Goal: Task Accomplishment & Management: Manage account settings

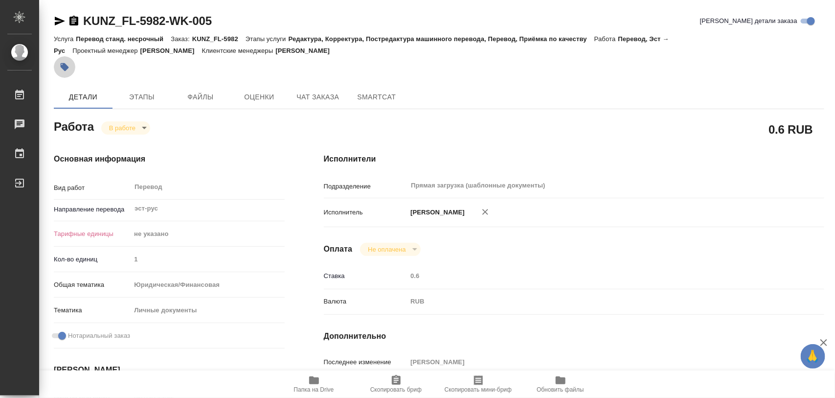
click at [67, 67] on icon "button" at bounding box center [65, 67] width 8 height 8
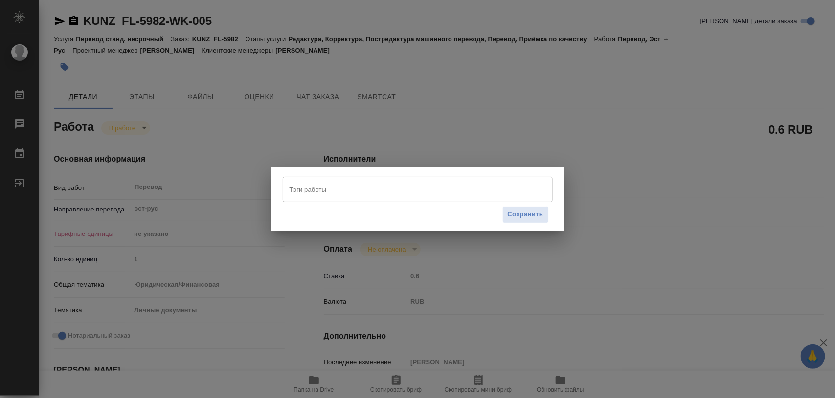
click at [343, 185] on input "Тэги работы" at bounding box center [408, 189] width 243 height 17
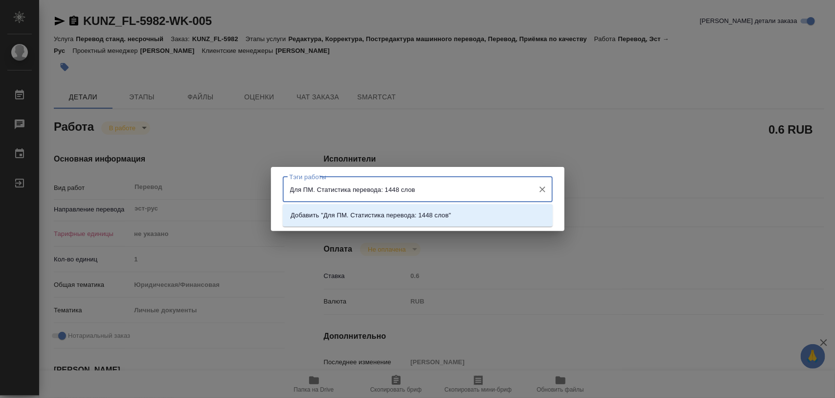
type input "Для ПМ. Статистика перевода: 1448 слов."
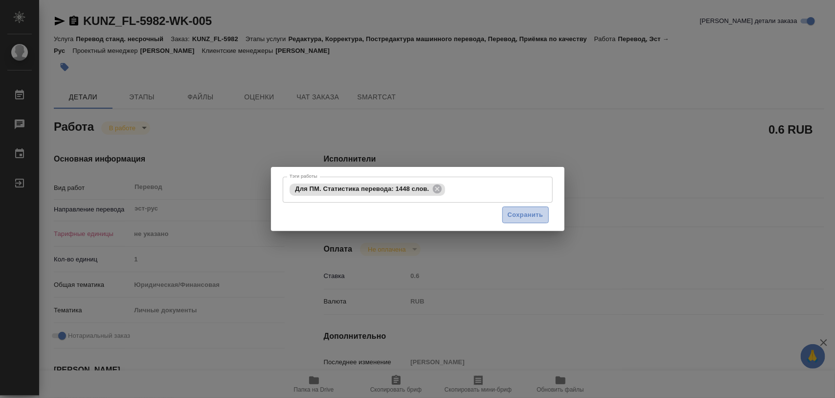
click at [511, 212] on span "Сохранить" at bounding box center [526, 214] width 36 height 11
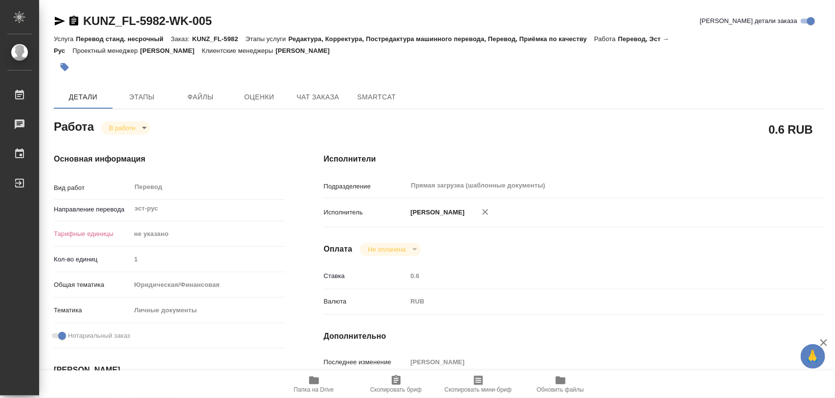
type input "inProgress"
type input "эст-рус"
type input "5a8b1489cc6b4906c91bfd89"
type input "1"
type input "yr-fn"
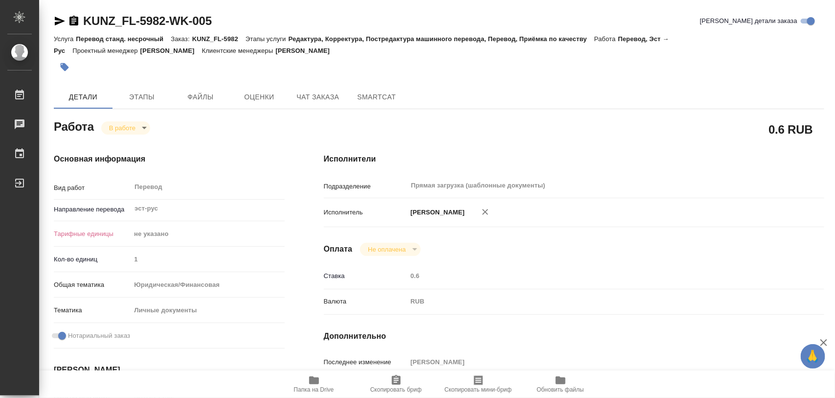
type input "5a8b8b956a9677013d343cfe"
checkbox input "true"
type input "29.09.2025 14:02"
type input "29.09.2025 16:08"
type input "01.10.2025 15:00"
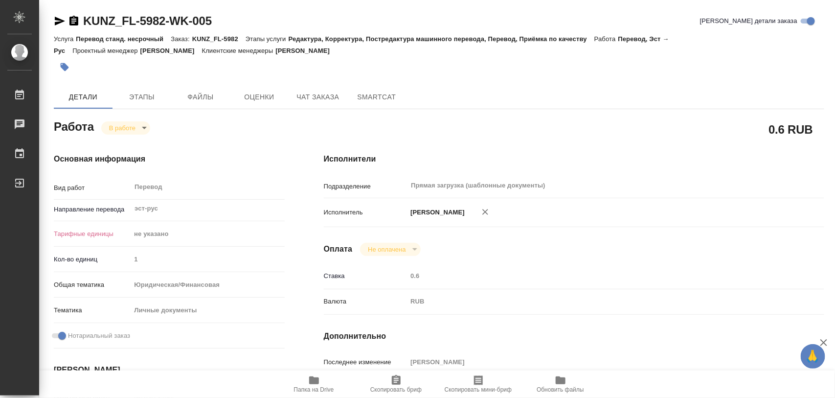
type input "01.10.2025 15:00"
type input "Прямая загрузка (шаблонные документы)"
type input "notPayed"
type input "0.6"
type input "RUB"
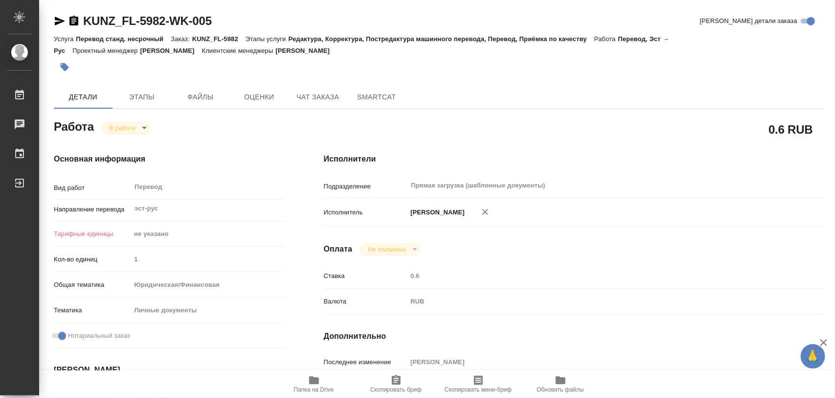
type input "[PERSON_NAME]"
type input "KUNZ_FL-5982"
type input "Перевод станд. несрочный"
type input "Редактура, Корректура, Постредактура машинного перевода, Перевод, Приёмка по ка…"
type input "[PERSON_NAME]"
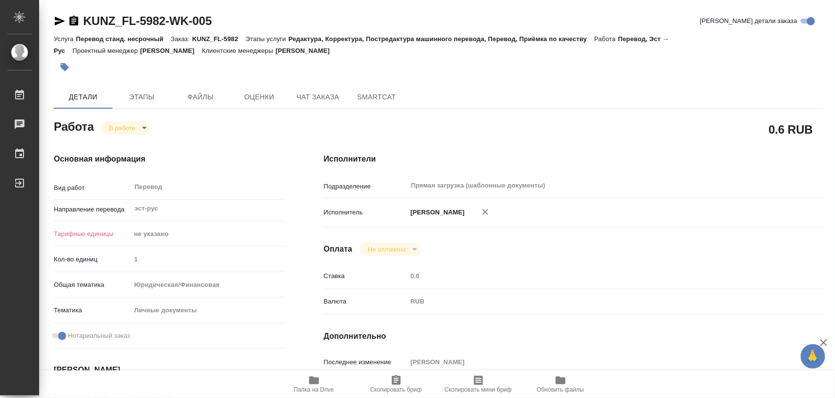
type input "[PERSON_NAME]"
type input "/Clients/FL_KUNZ/Orders/KUNZ_FL-5982"
click at [145, 128] on body "🙏 .cls-1 fill:#fff; AWATERA Iglakov Maksim Работы 0 Чаты График Выйти KUNZ_FL-5…" at bounding box center [417, 199] width 835 height 398
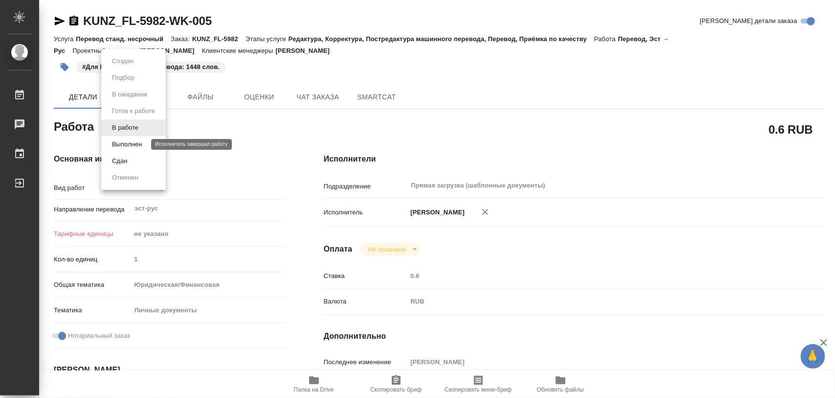
click at [130, 144] on button "Выполнен" at bounding box center [127, 144] width 36 height 11
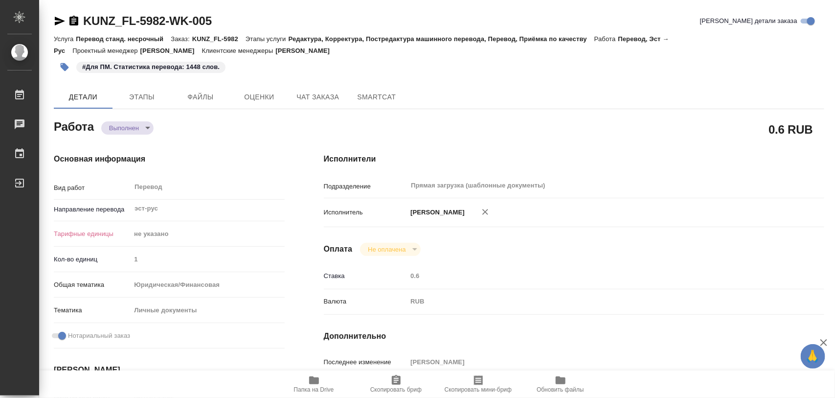
type textarea "x"
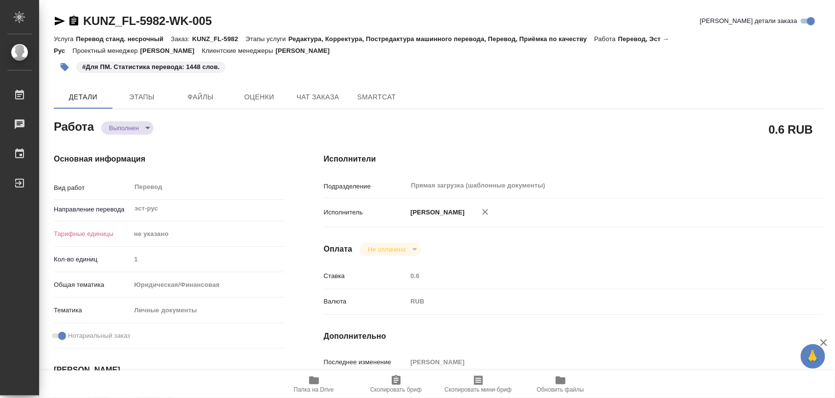
type textarea "x"
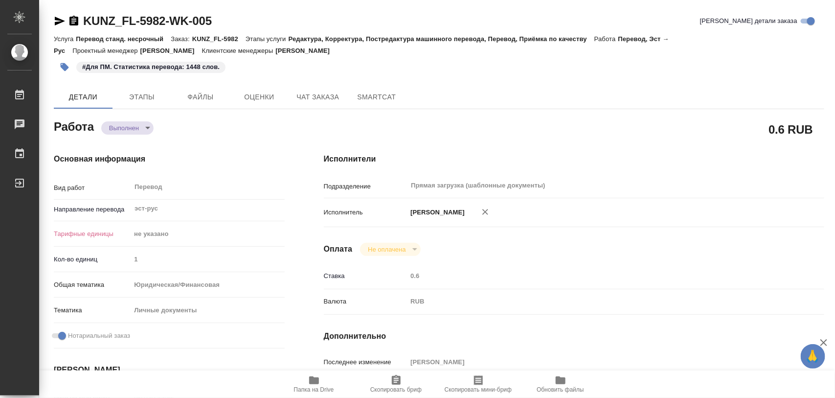
type textarea "x"
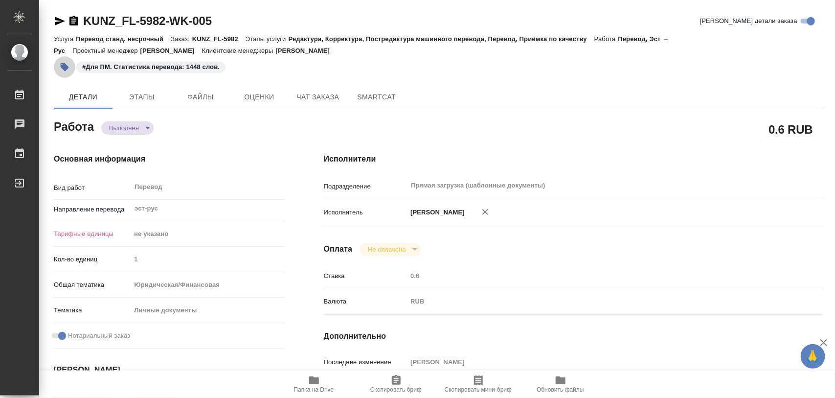
click at [68, 69] on icon "button" at bounding box center [65, 67] width 10 height 10
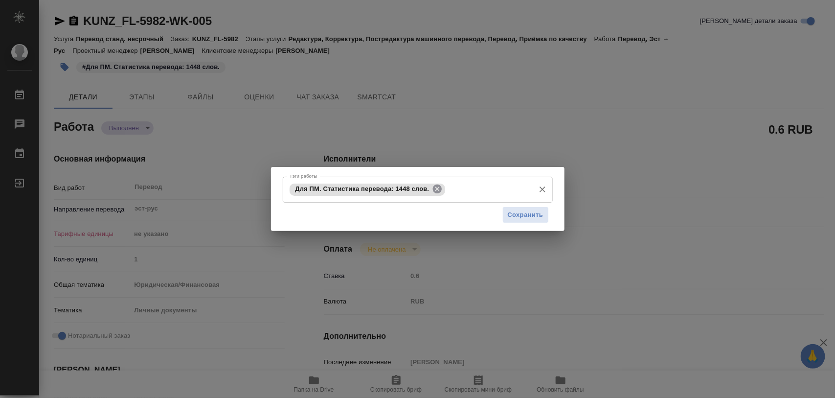
click at [435, 191] on icon at bounding box center [437, 188] width 9 height 9
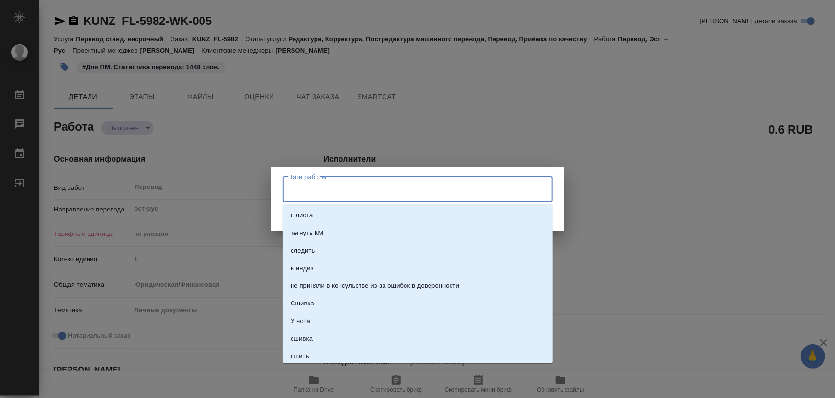
click at [429, 189] on input "Тэги работы" at bounding box center [408, 189] width 243 height 17
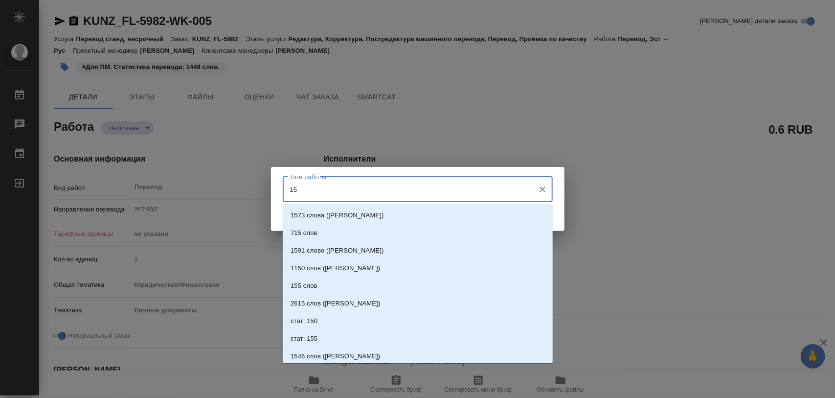
type input "1"
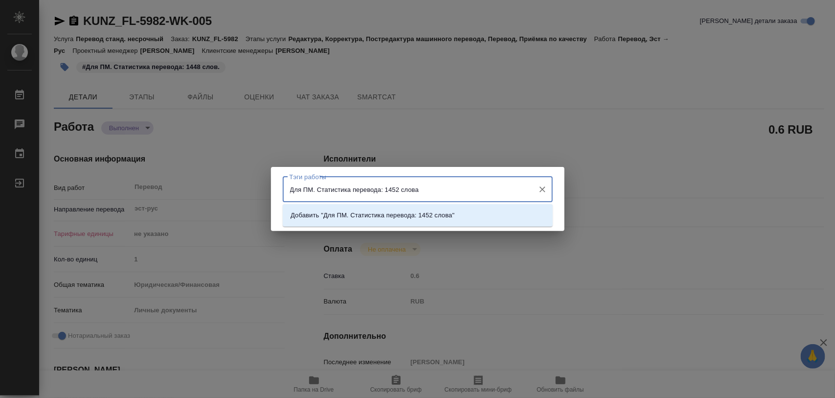
type input "Для ПМ. Статистика перевода: 1452 слова."
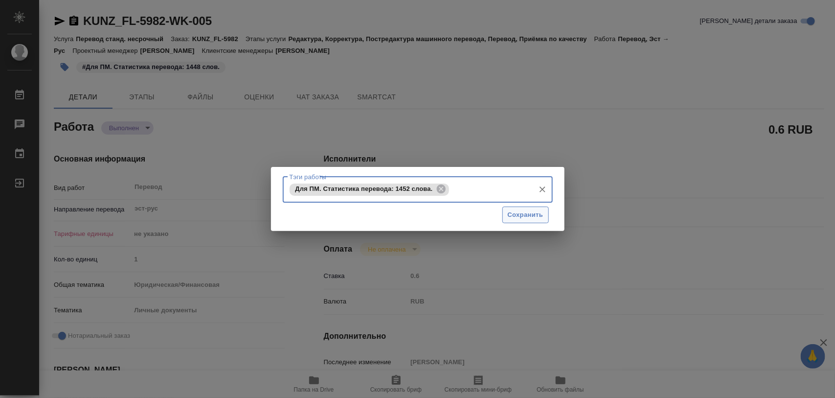
click at [537, 215] on span "Сохранить" at bounding box center [526, 214] width 36 height 11
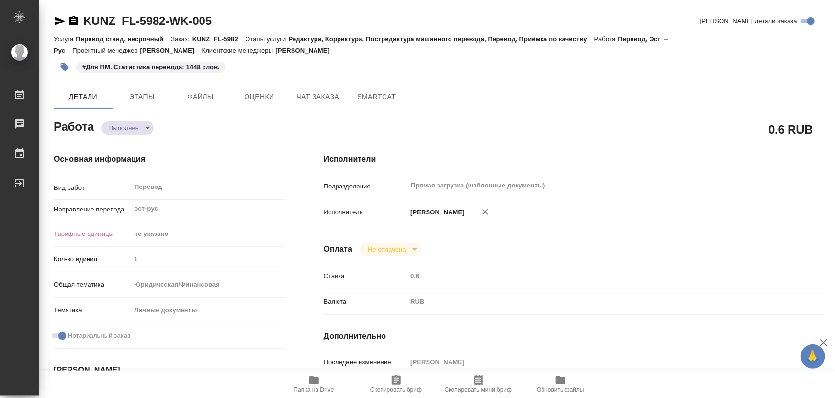
type input "completed"
type textarea "Перевод"
type textarea "x"
type input "эст-рус"
type input "5a8b1489cc6b4906c91bfd89"
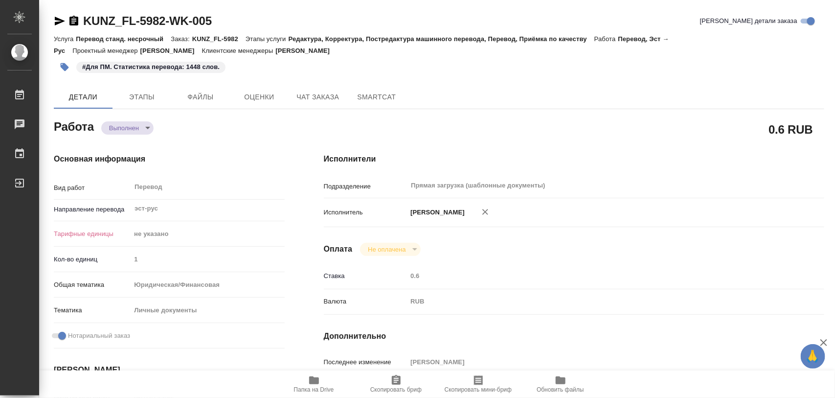
type input "1"
type input "yr-fn"
type input "5a8b8b956a9677013d343cfe"
checkbox input "true"
type input "29.09.2025 14:02"
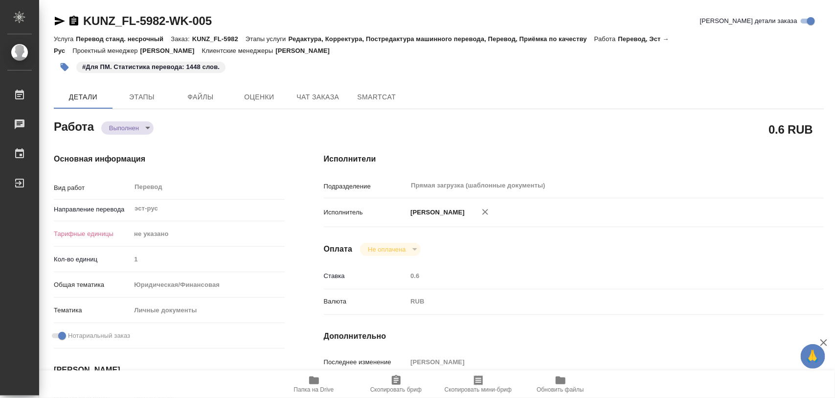
type input "29.09.2025 16:08"
type input "01.10.2025 15:00"
type input "01.10.2025 14:41"
type input "01.10.2025 15:00"
type input "Прямая загрузка (шаблонные документы)"
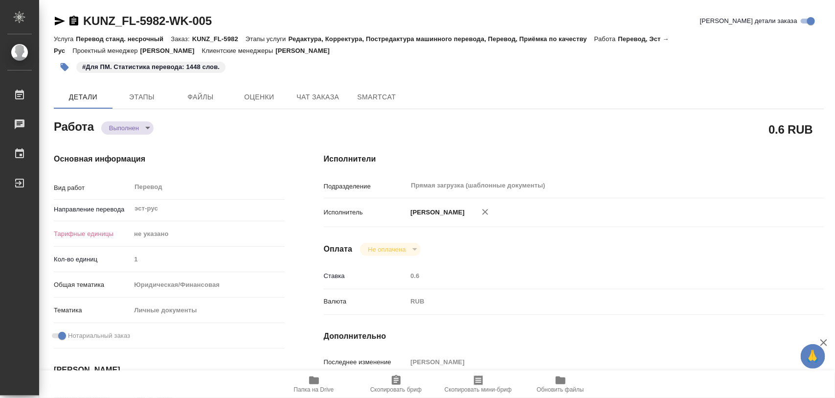
type input "notPayed"
type input "0.6"
type input "RUB"
type input "[PERSON_NAME]"
type textarea "x"
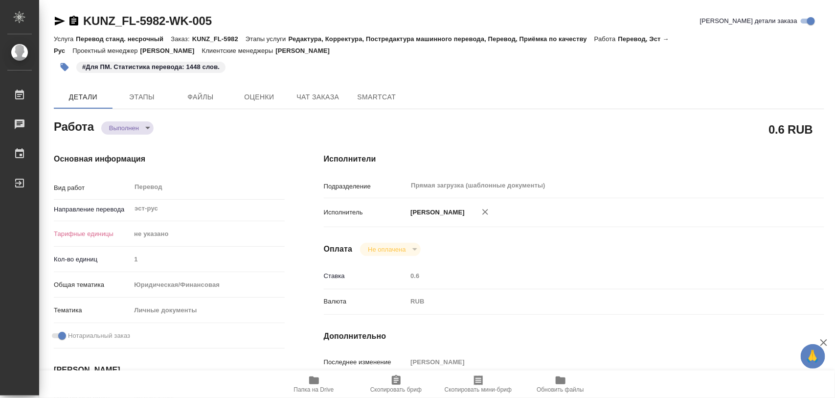
type textarea "/Clients/FL_KUNZ/Orders/KUNZ_FL-5982/Translated/KUNZ_FL-5982-WK-005"
type textarea "x"
type input "KUNZ_FL-5982"
type input "Перевод станд. несрочный"
type input "Редактура, Корректура, Постредактура машинного перевода, Перевод, Приёмка по ка…"
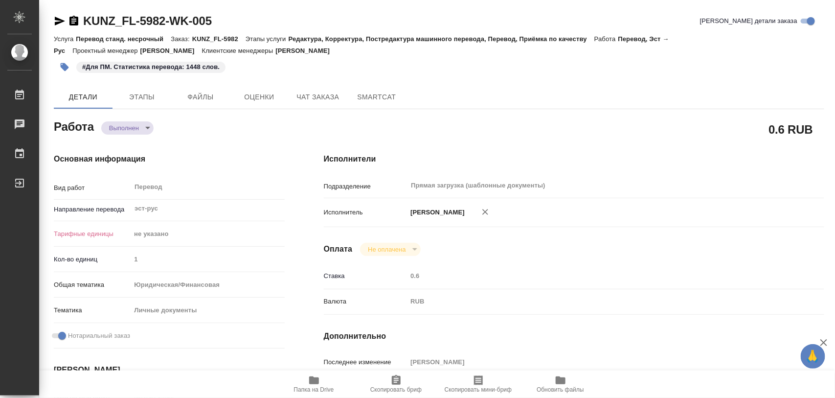
type input "[PERSON_NAME]"
type input "/Clients/FL_KUNZ/Orders/KUNZ_FL-5982"
type textarea "x"
type textarea "Эстон-рус, под нот для гражданства по репатриации"
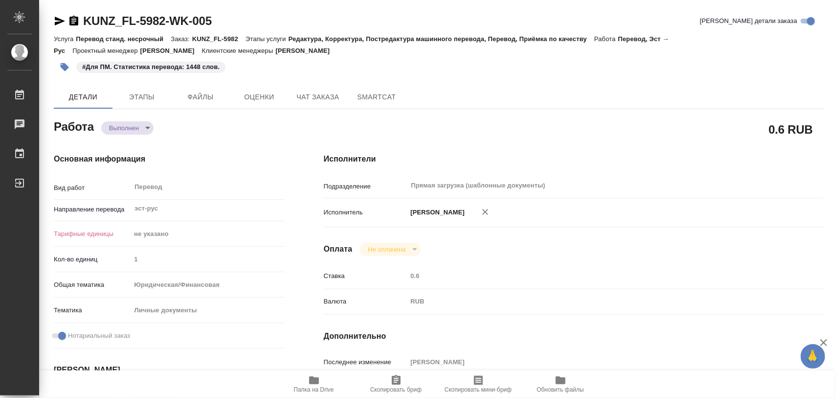
type textarea "x"
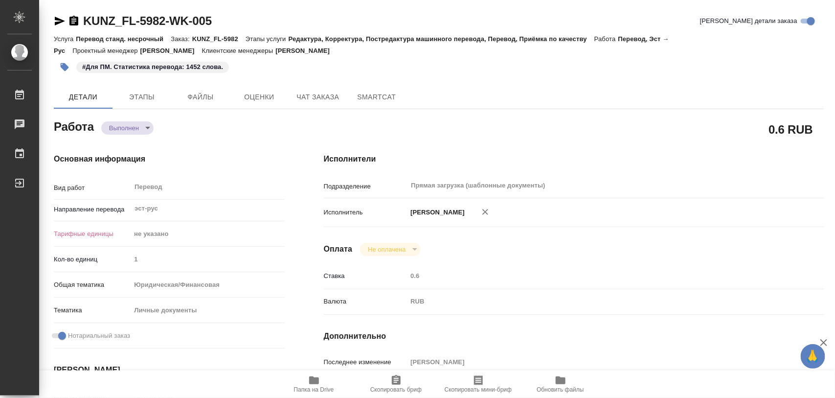
type textarea "x"
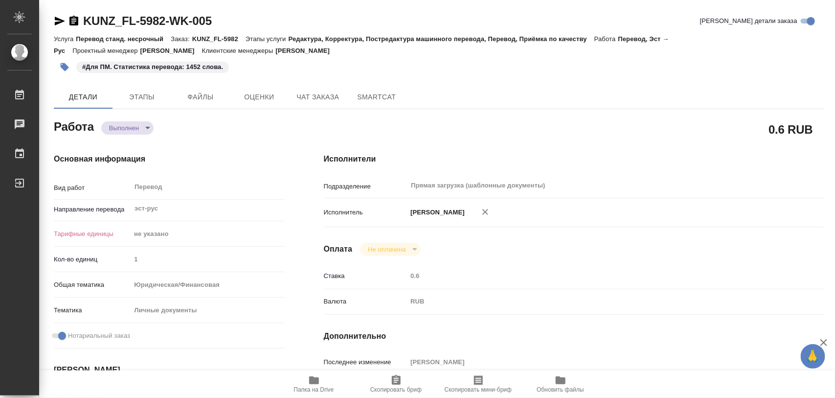
type textarea "x"
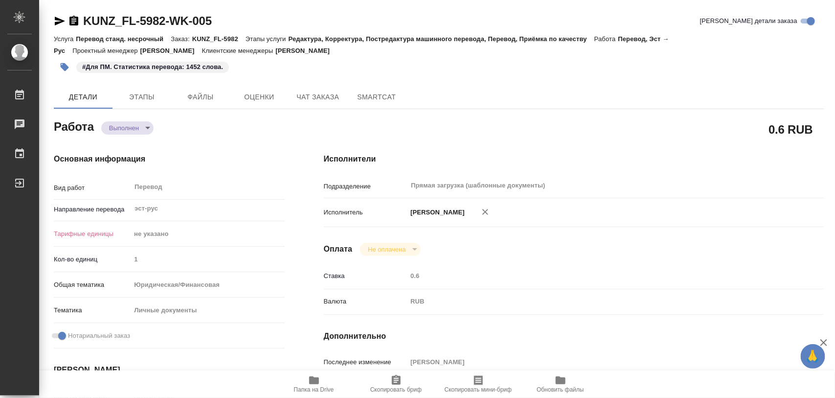
type textarea "x"
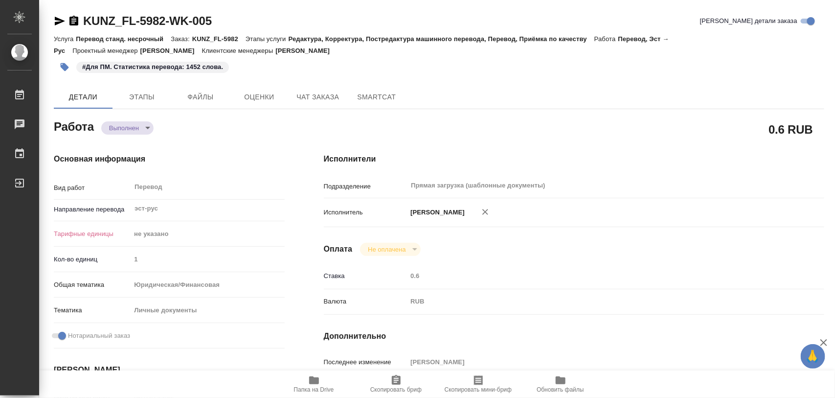
type textarea "x"
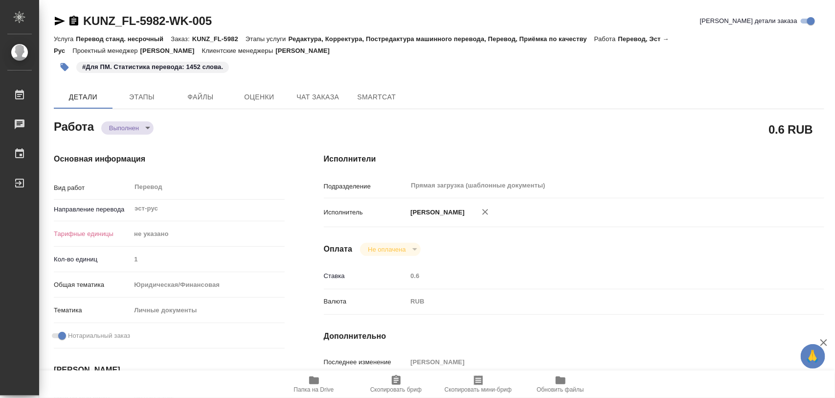
type textarea "x"
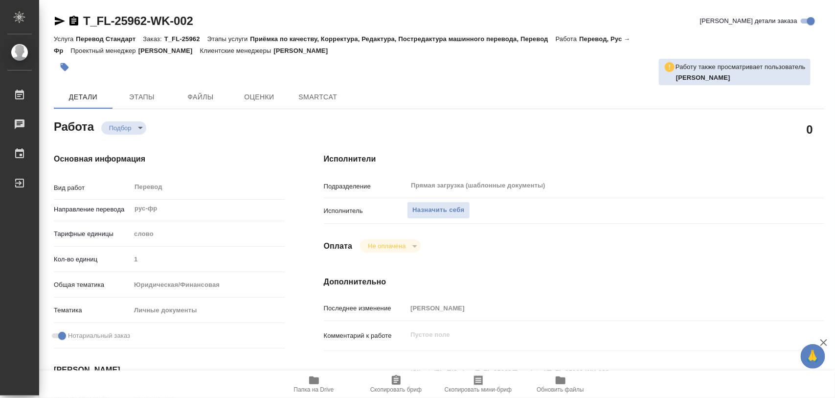
type textarea "x"
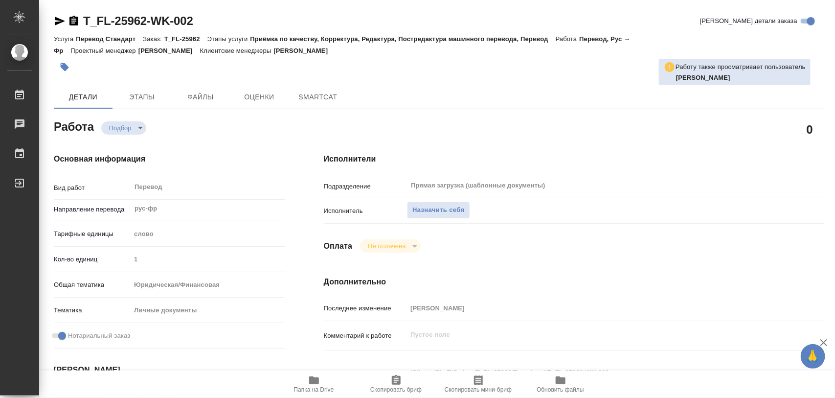
type textarea "x"
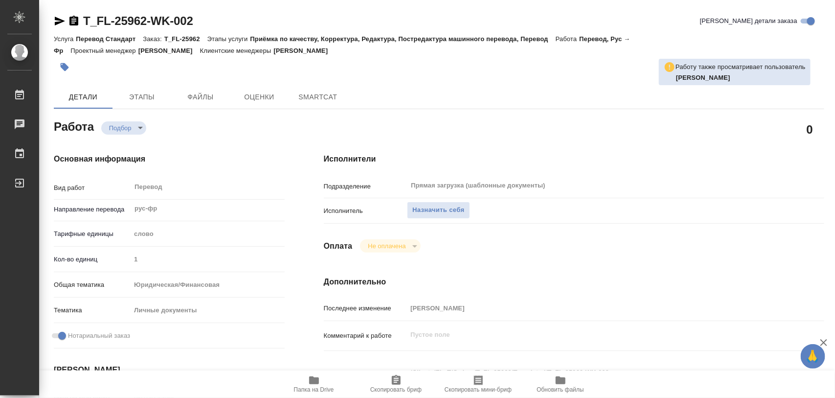
type textarea "x"
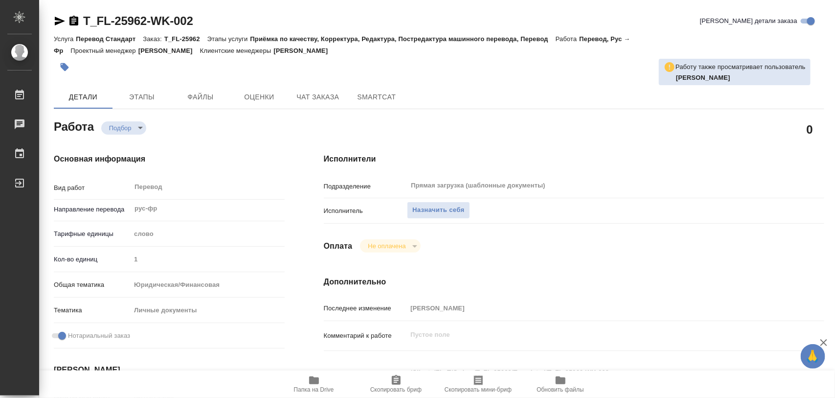
scroll to position [184, 0]
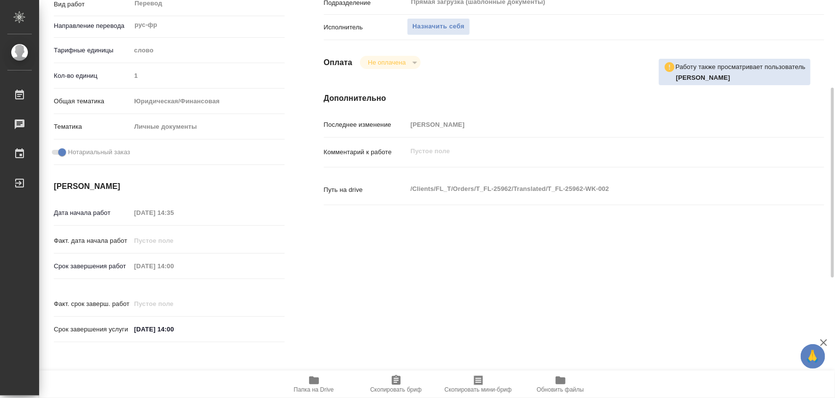
type textarea "x"
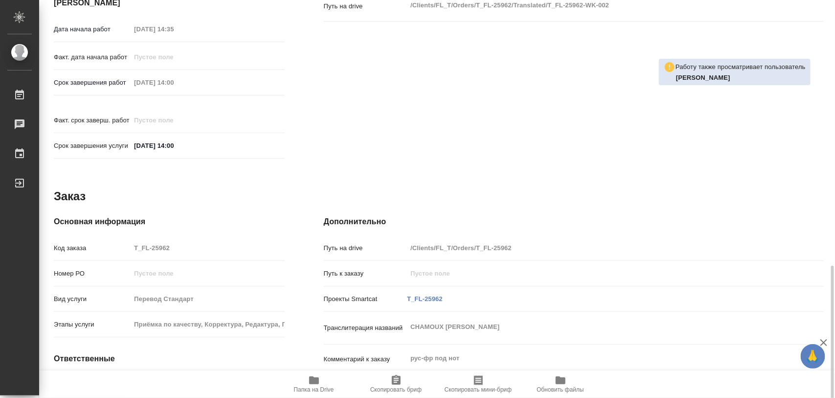
type textarea "x"
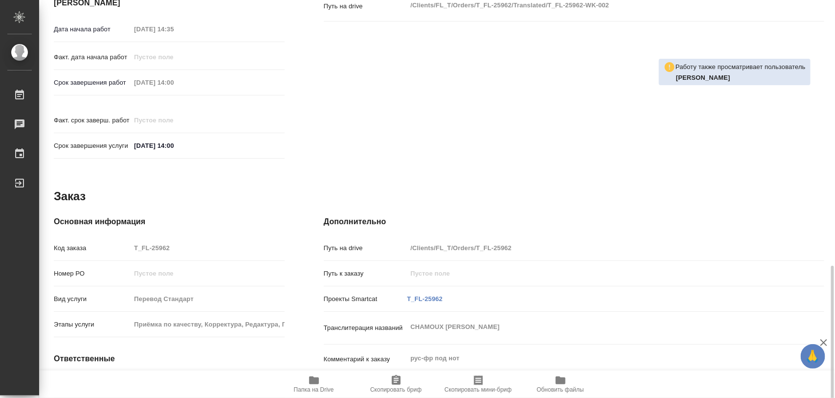
scroll to position [436, 0]
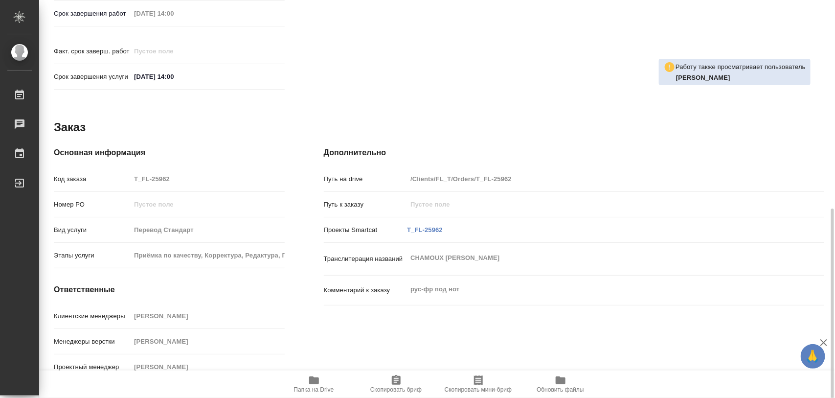
click at [319, 382] on icon "button" at bounding box center [314, 380] width 12 height 12
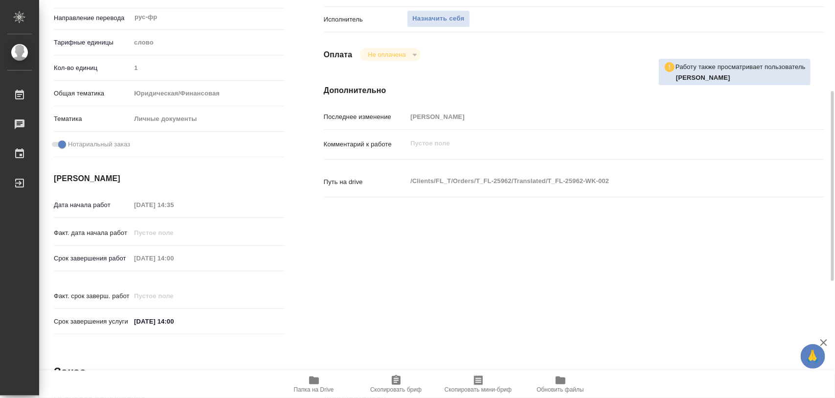
scroll to position [0, 0]
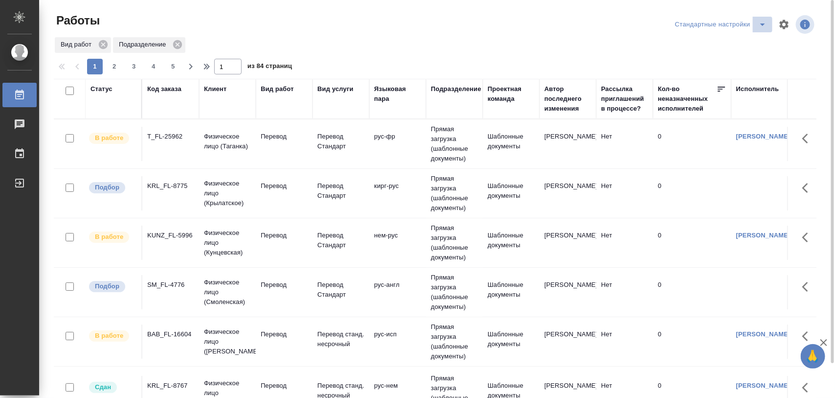
click at [762, 24] on icon "split button" at bounding box center [762, 24] width 5 height 2
click at [739, 42] on li "Meine Bestellungen" at bounding box center [723, 44] width 100 height 16
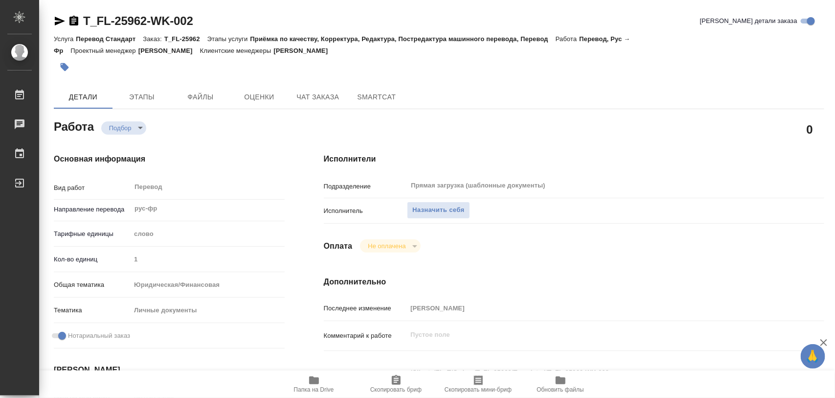
click at [316, 382] on icon "button" at bounding box center [314, 380] width 10 height 8
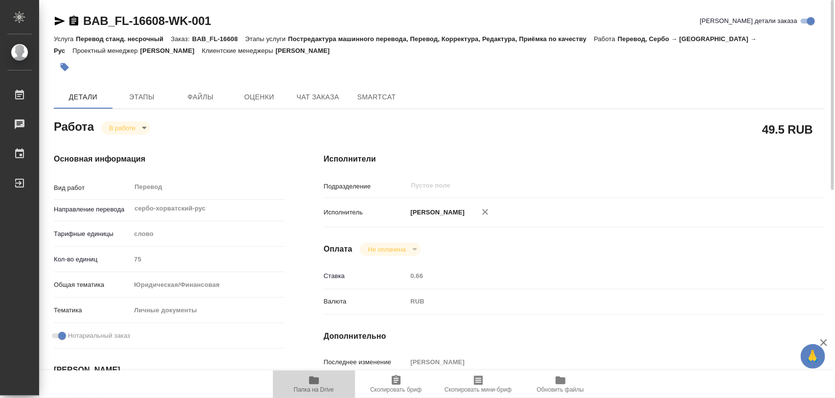
click at [316, 383] on icon "button" at bounding box center [314, 380] width 10 height 8
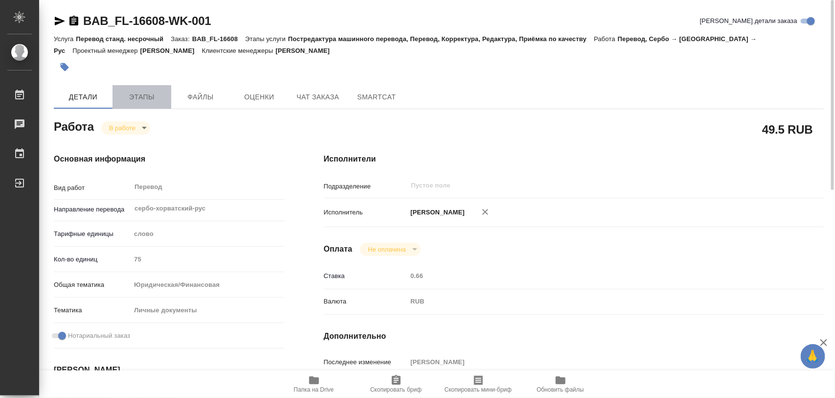
click at [147, 95] on span "Этапы" at bounding box center [141, 97] width 47 height 12
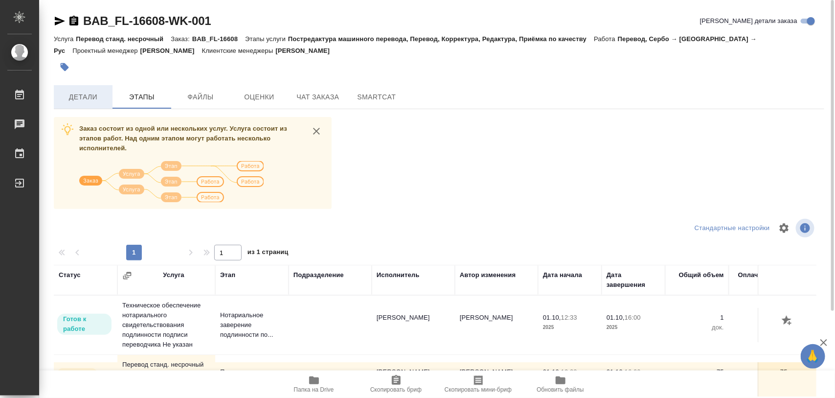
click at [82, 93] on span "Детали" at bounding box center [83, 97] width 47 height 12
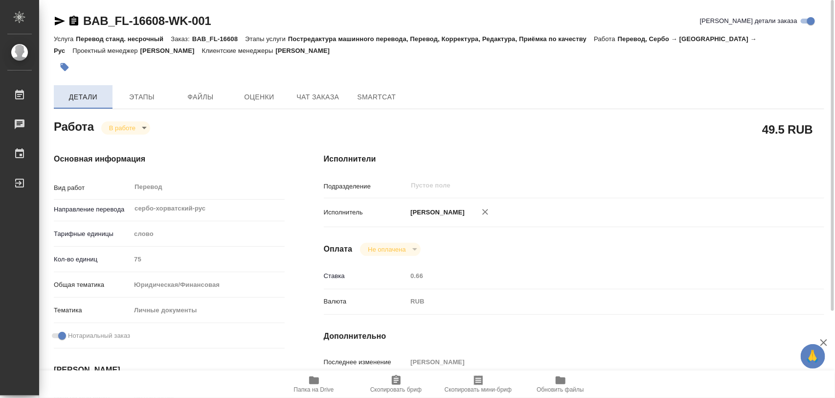
type textarea "x"
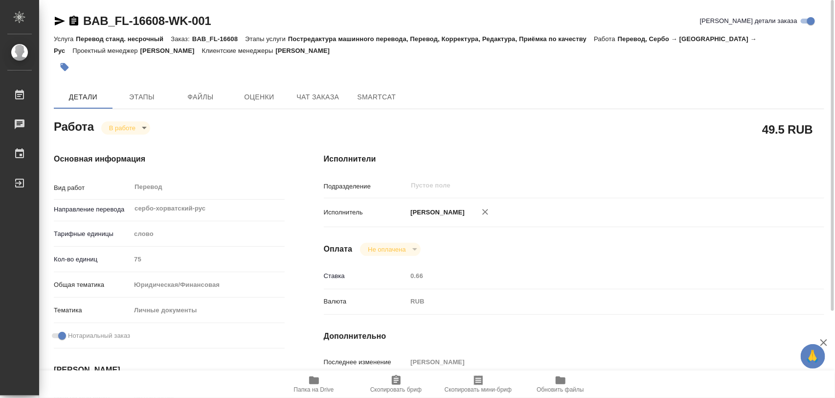
type textarea "x"
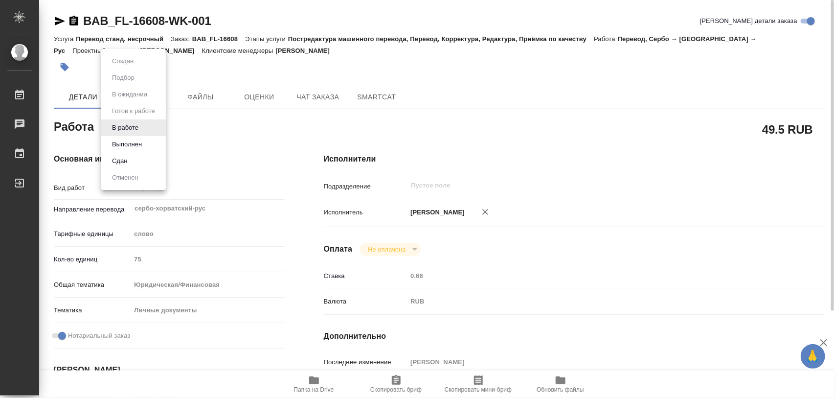
click at [143, 125] on body "🙏 .cls-1 fill:#fff; AWATERA Iglakov Maksim Работы 0 Чаты График Выйти BAB_FL-16…" at bounding box center [417, 199] width 835 height 398
type textarea "x"
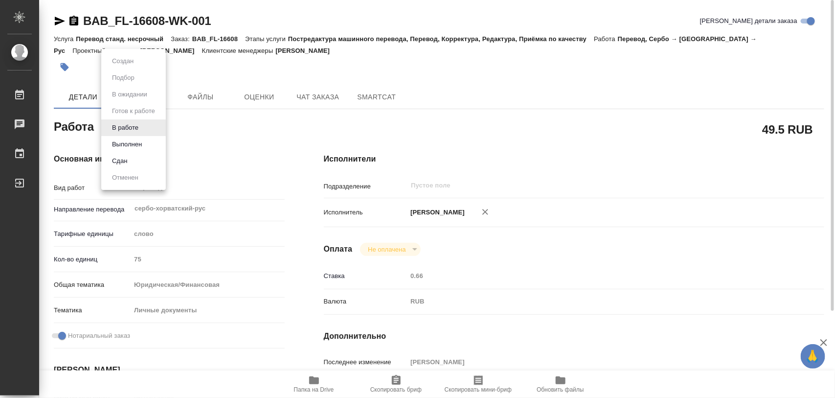
type textarea "x"
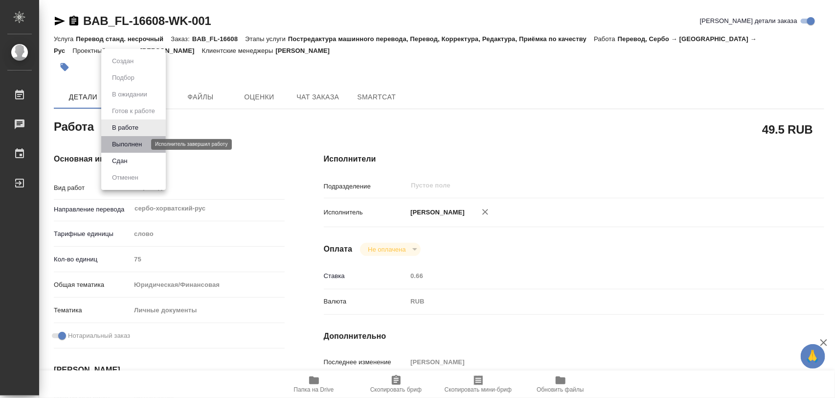
click at [125, 147] on button "Выполнен" at bounding box center [127, 144] width 36 height 11
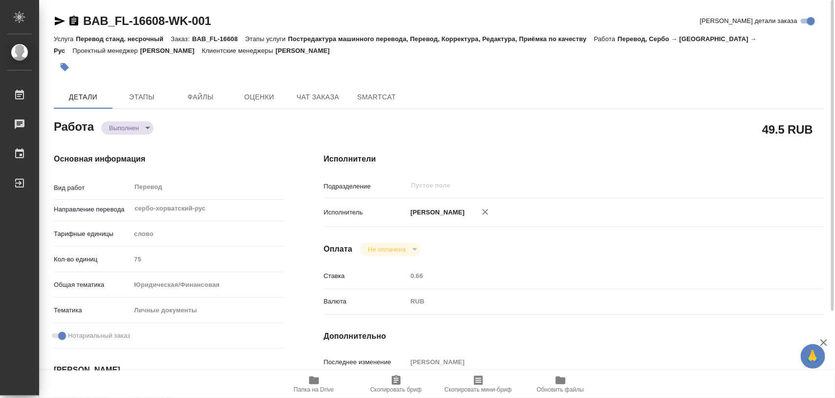
type textarea "x"
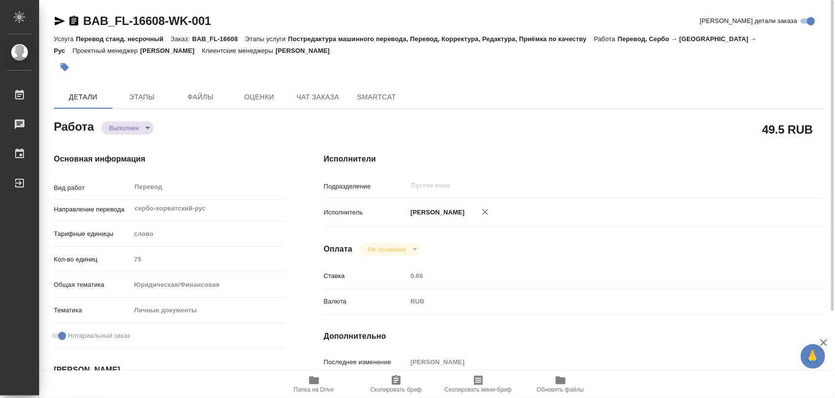
type textarea "x"
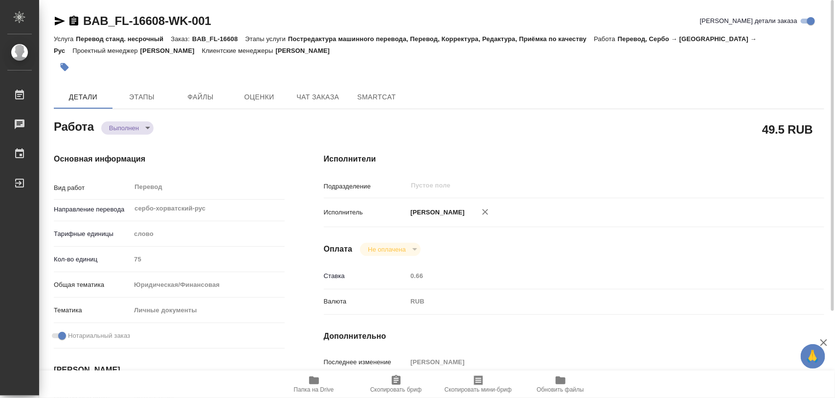
type textarea "x"
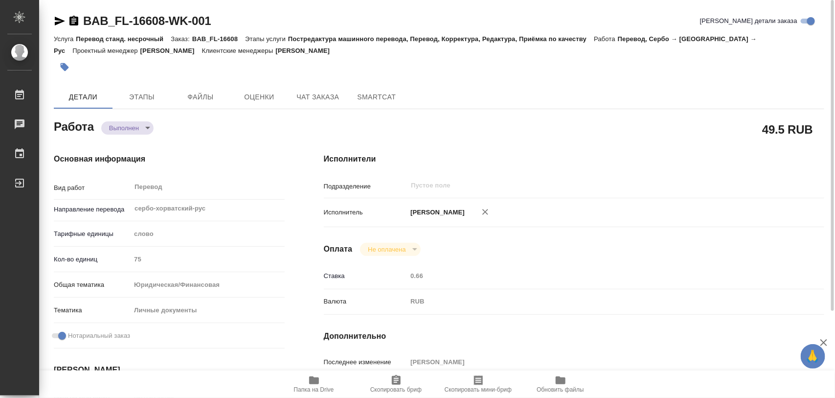
type textarea "x"
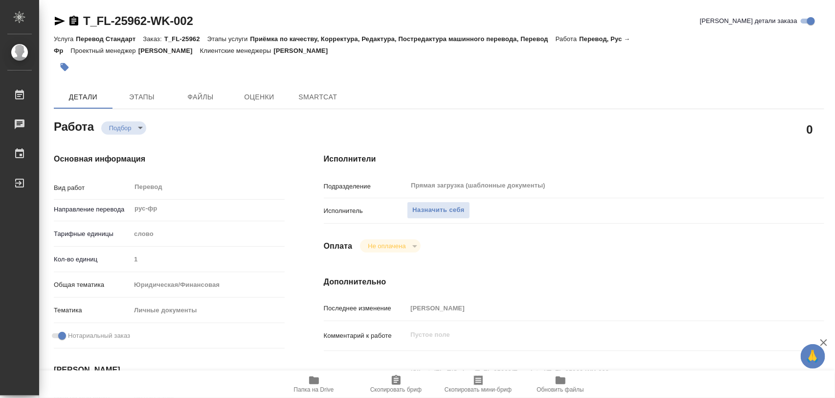
type textarea "x"
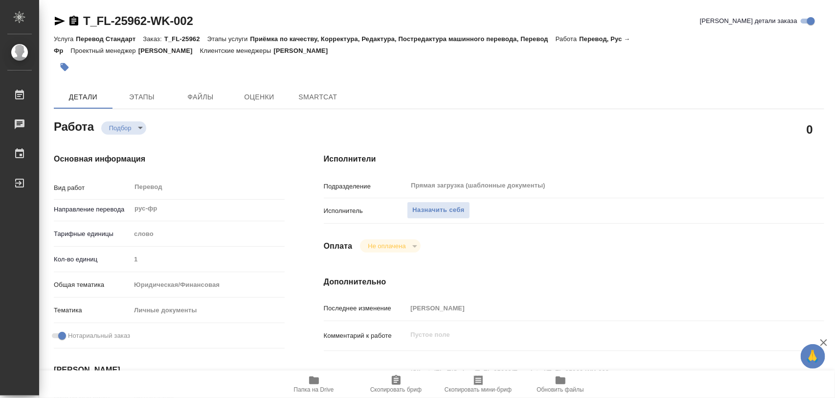
type textarea "x"
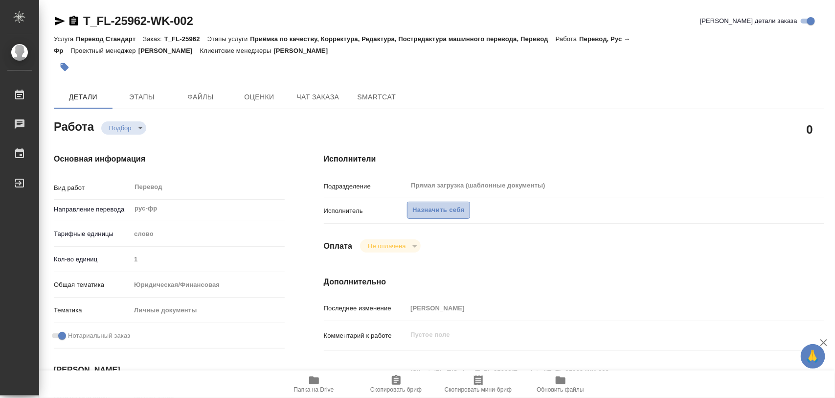
click at [438, 209] on span "Назначить себя" at bounding box center [439, 210] width 52 height 11
type textarea "x"
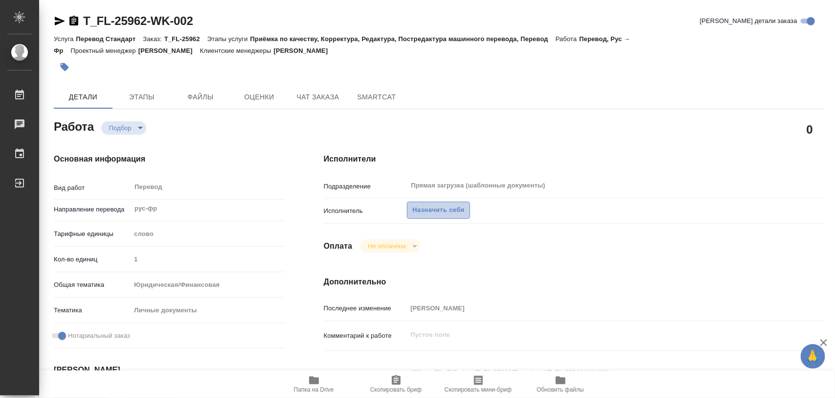
type textarea "x"
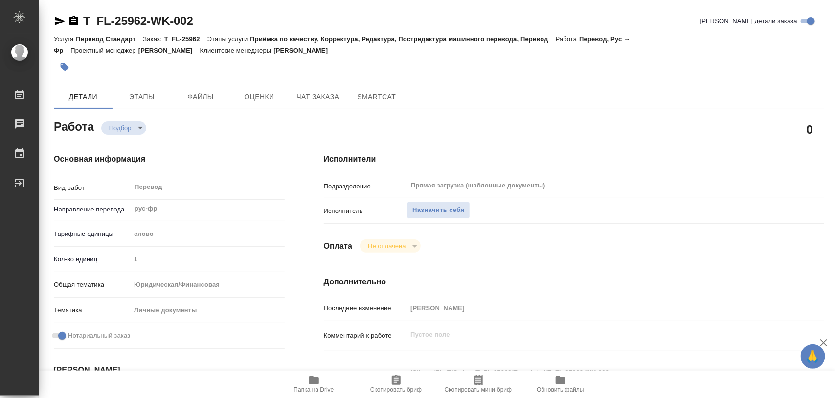
type textarea "x"
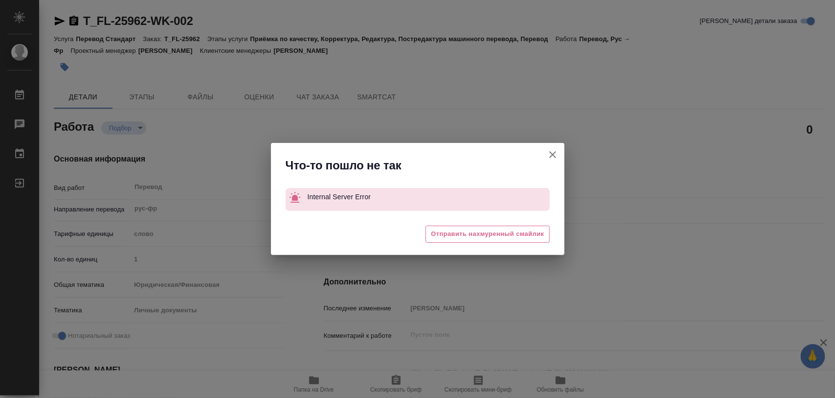
type textarea "x"
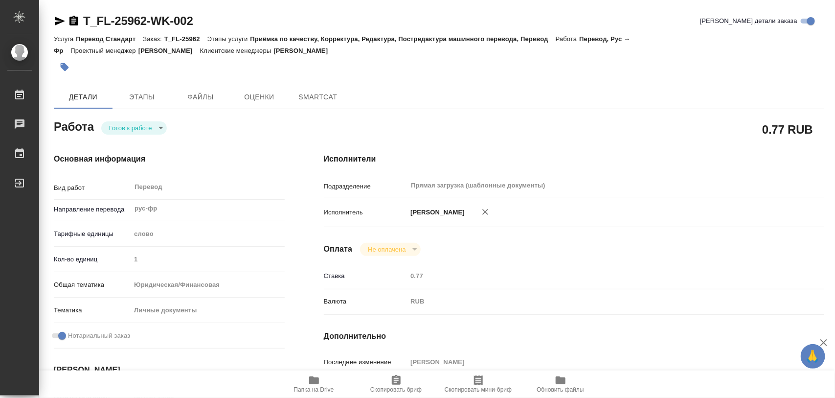
type textarea "x"
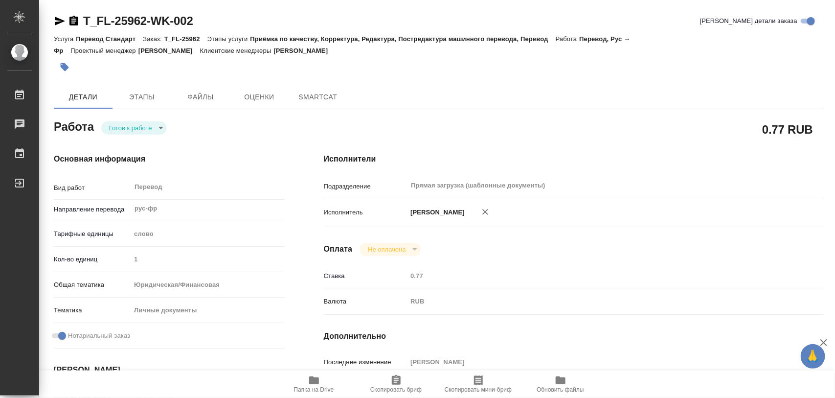
type textarea "x"
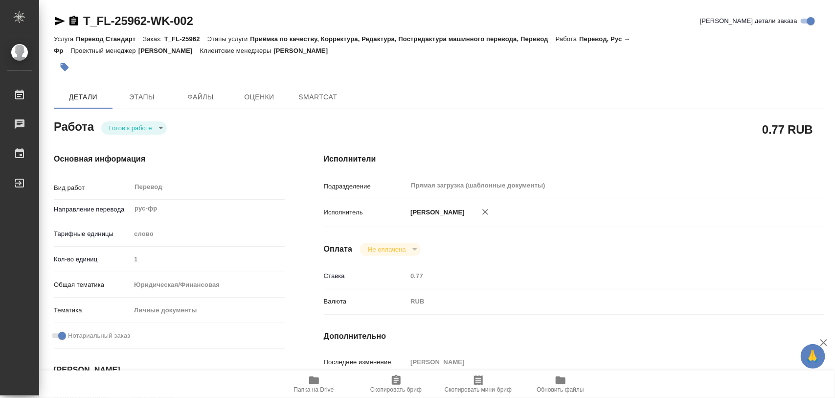
type textarea "x"
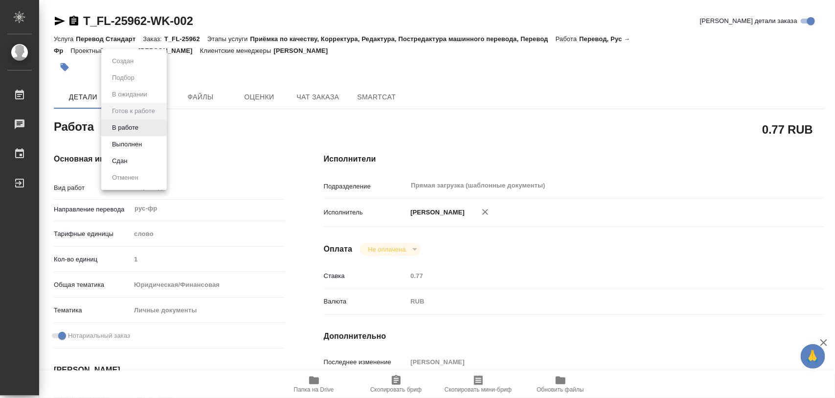
click at [159, 130] on body "🙏 .cls-1 fill:#fff; AWATERA Iglakov Maksim Работы Чаты График Выйти T_FL-25962-…" at bounding box center [417, 199] width 835 height 398
type textarea "x"
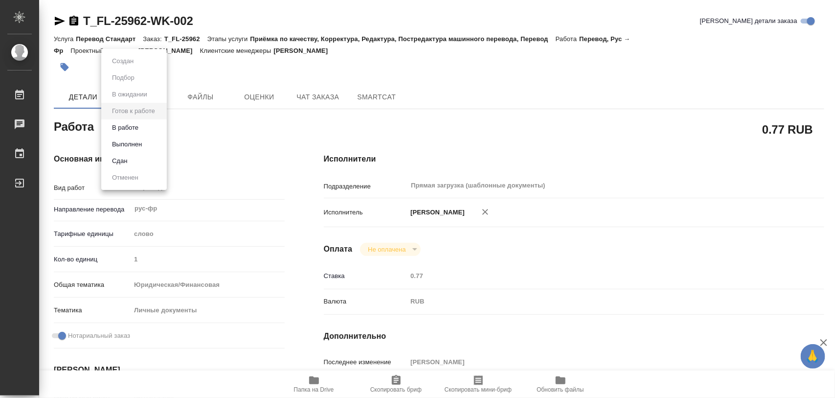
type textarea "x"
click at [143, 125] on li "В работе" at bounding box center [134, 127] width 66 height 17
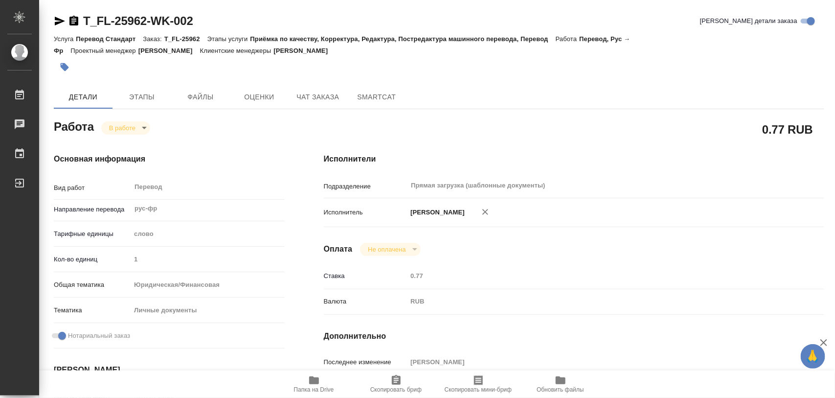
type textarea "x"
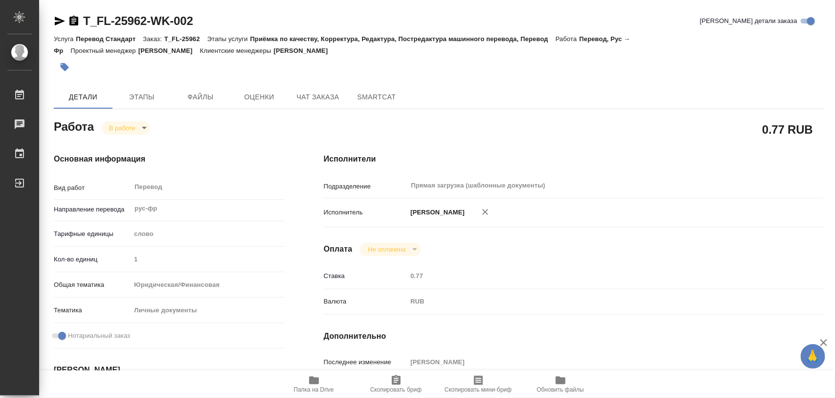
type textarea "x"
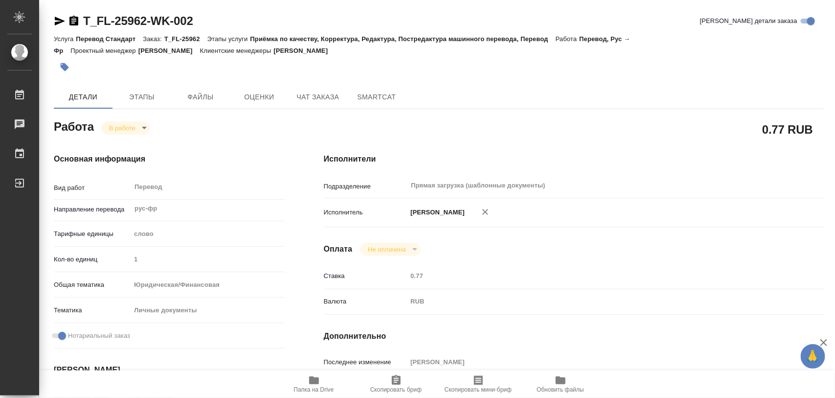
type textarea "x"
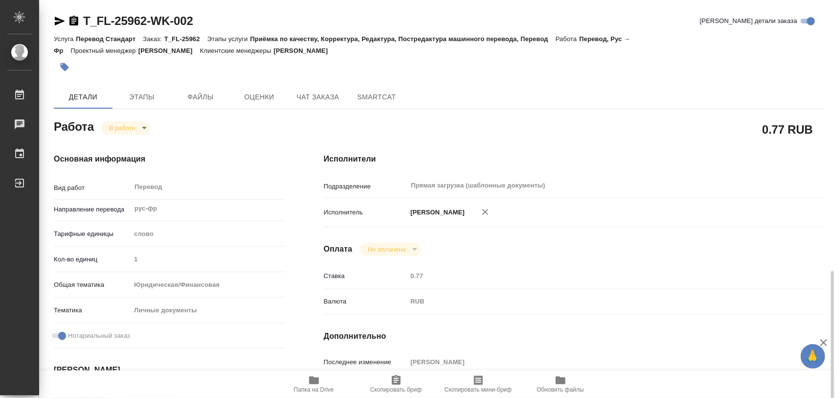
scroll to position [184, 0]
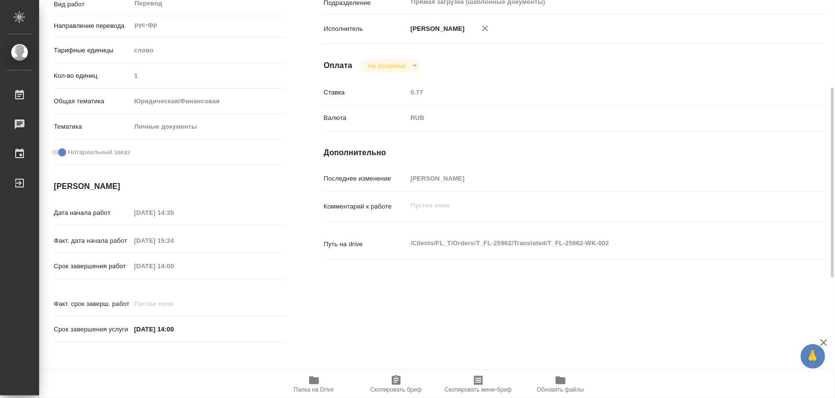
type textarea "x"
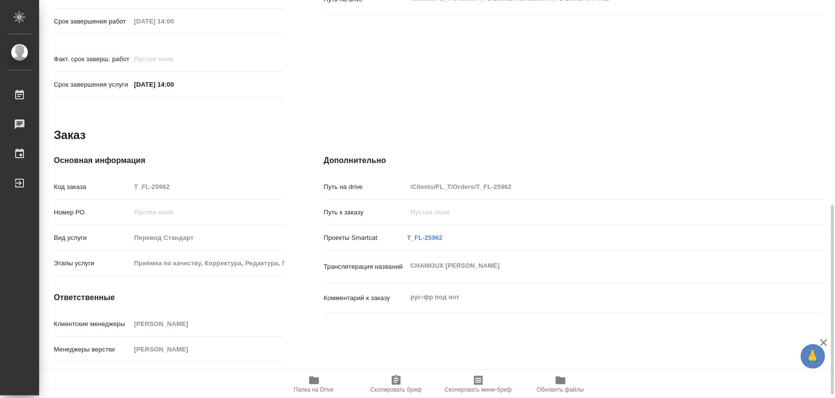
scroll to position [436, 0]
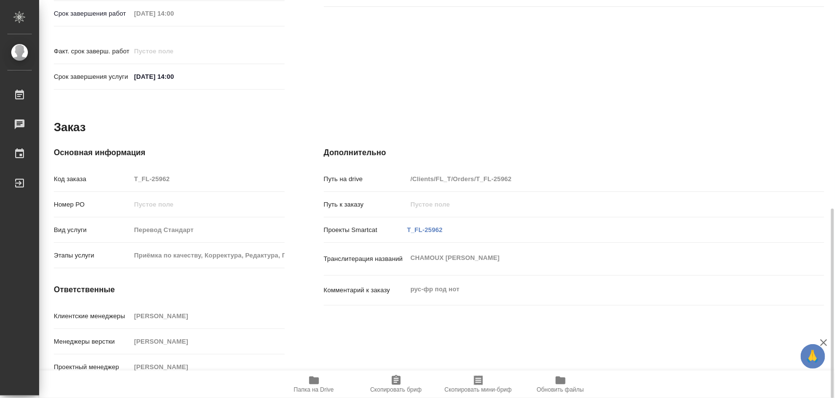
click at [216, 319] on div "Клиентские менеджеры [PERSON_NAME]" at bounding box center [169, 319] width 231 height 25
click at [394, 382] on icon "button" at bounding box center [396, 380] width 9 height 10
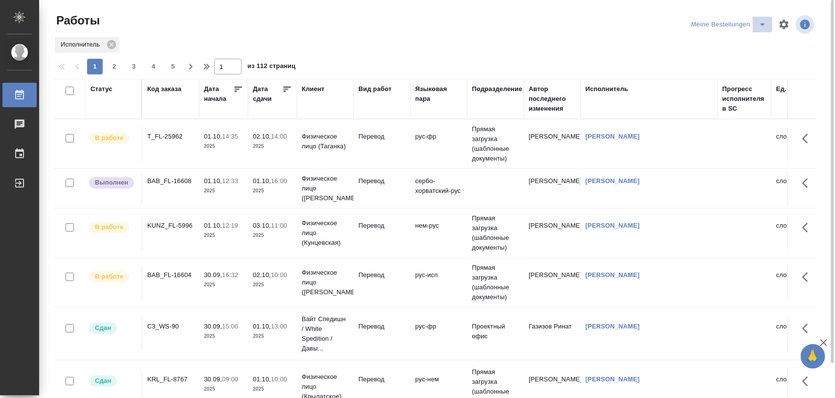
click at [761, 25] on icon "split button" at bounding box center [763, 25] width 12 height 12
click at [730, 43] on li "Стандартные настройки" at bounding box center [731, 44] width 94 height 16
